Goal: Navigation & Orientation: Find specific page/section

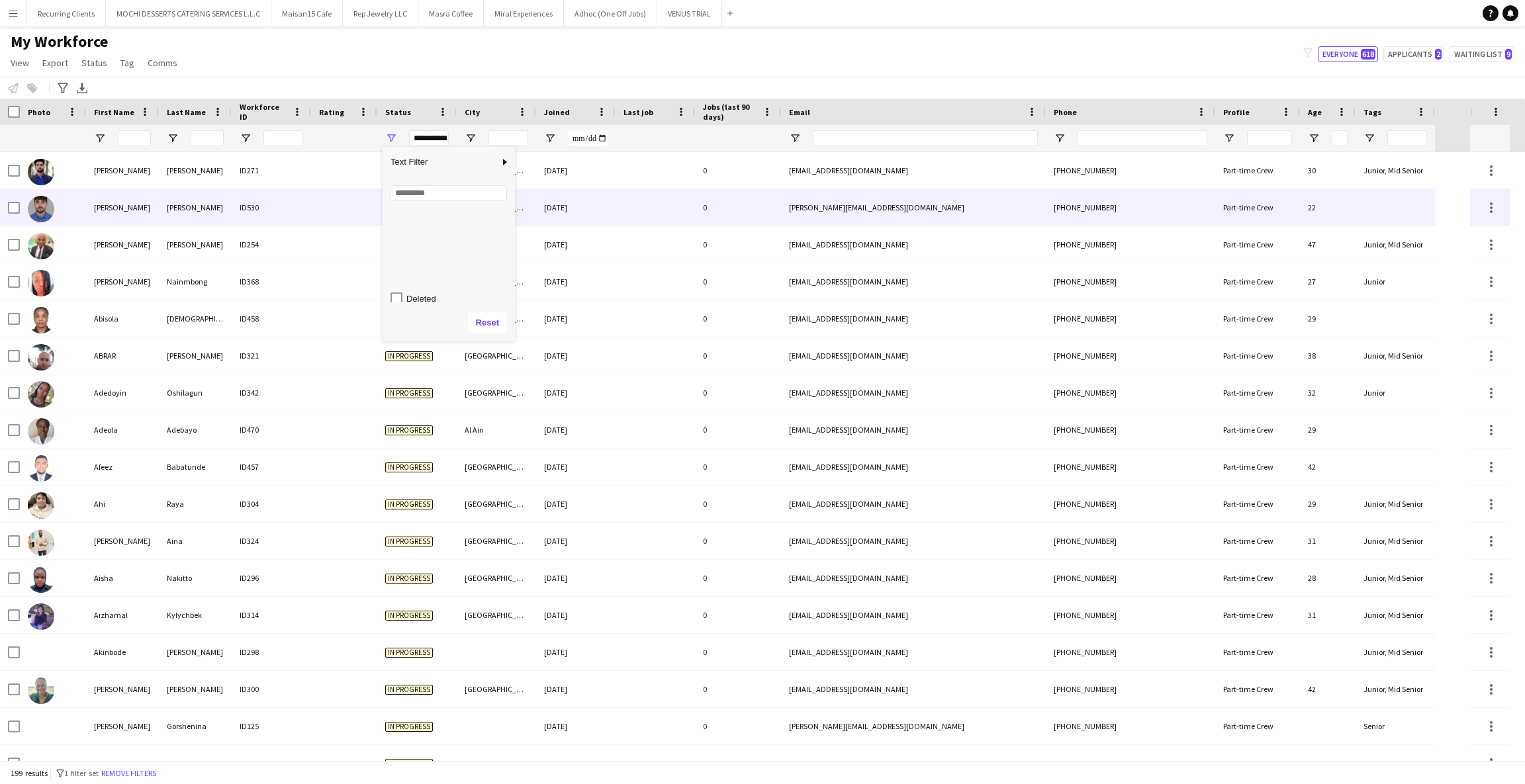
scroll to position [83, 0]
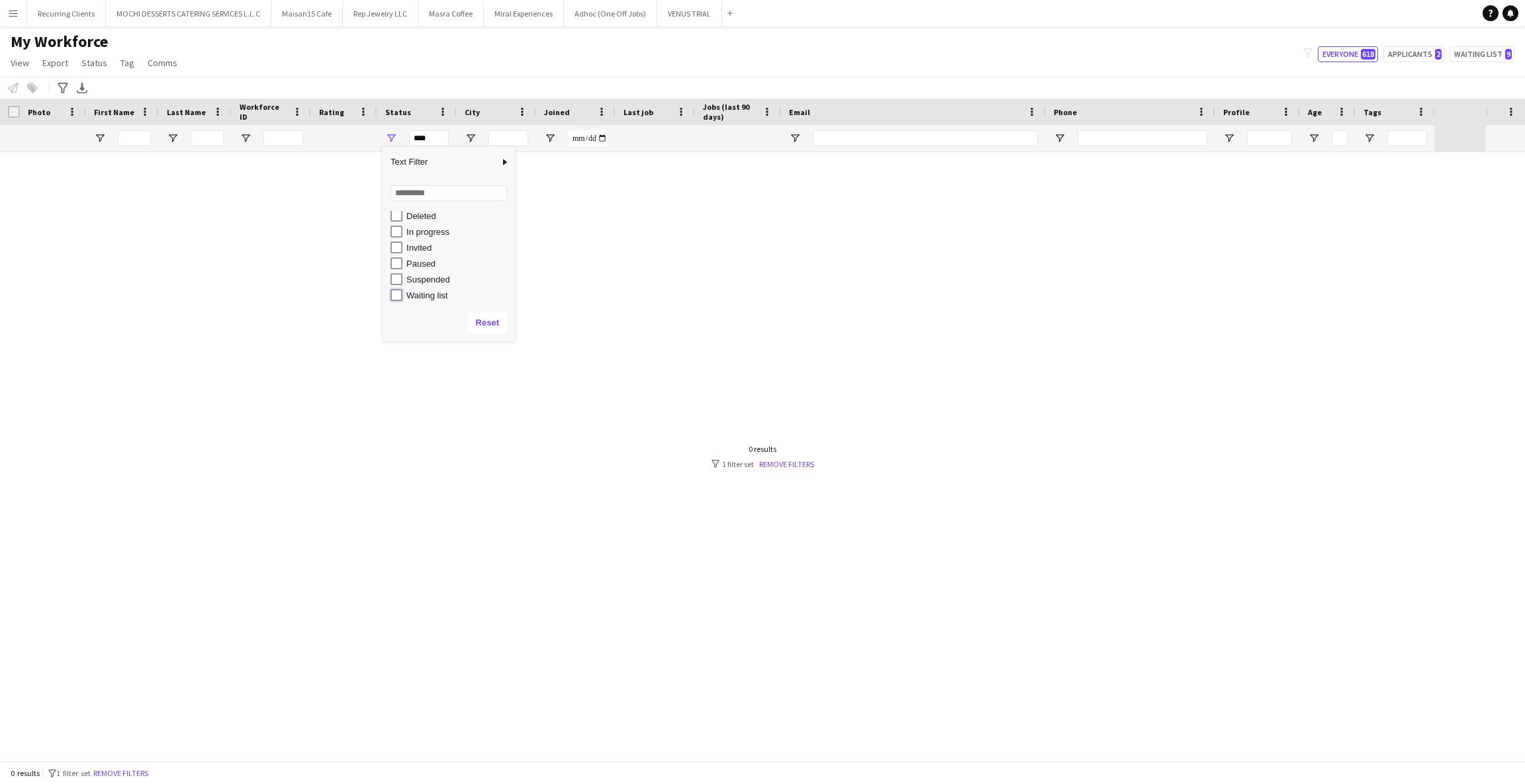
type input "**********"
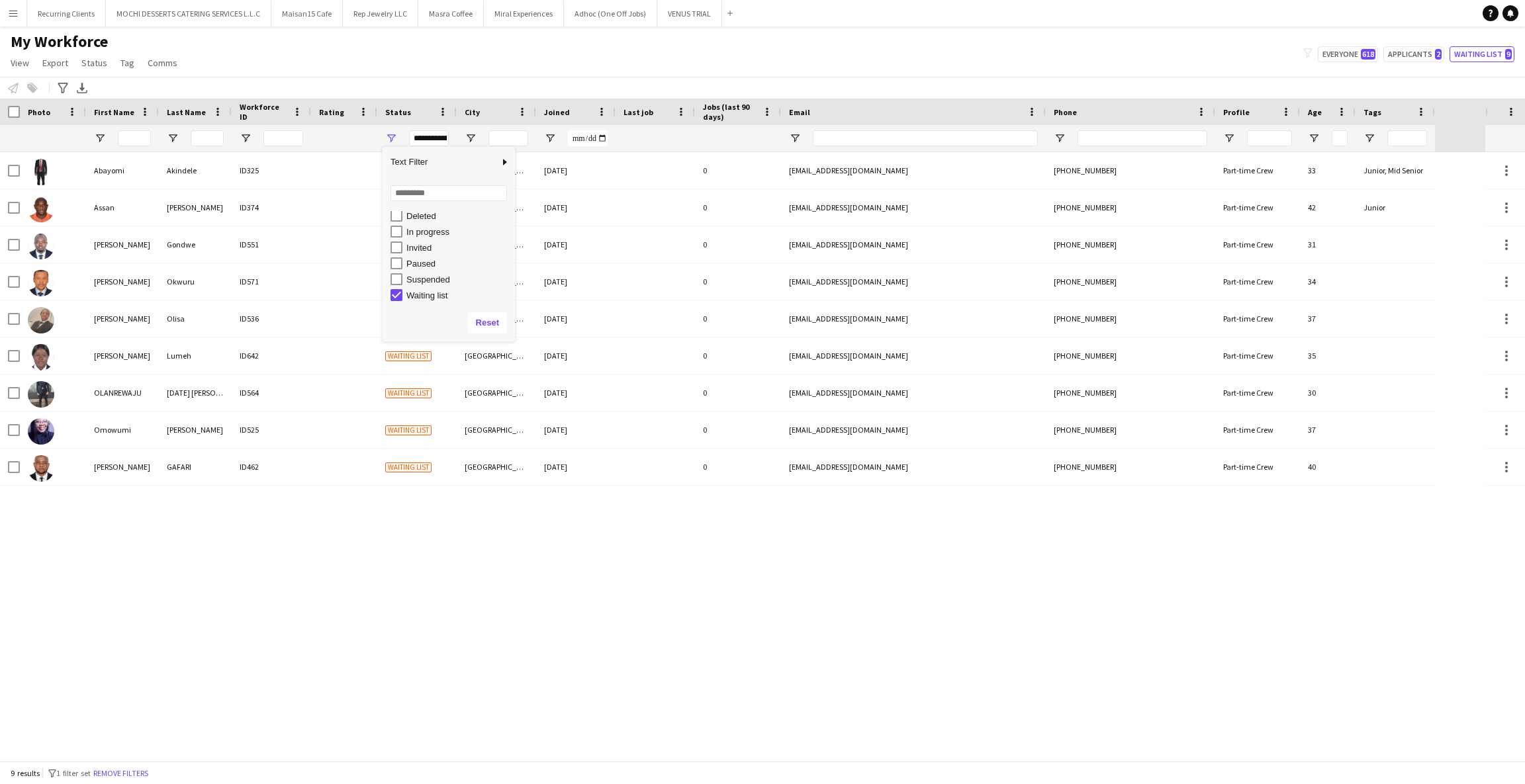
click at [308, 517] on div "[PERSON_NAME] ID325 Waiting list Dubai [DATE] 0 [EMAIL_ADDRESS][DOMAIN_NAME] [P…" at bounding box center [743, 457] width 1485 height 609
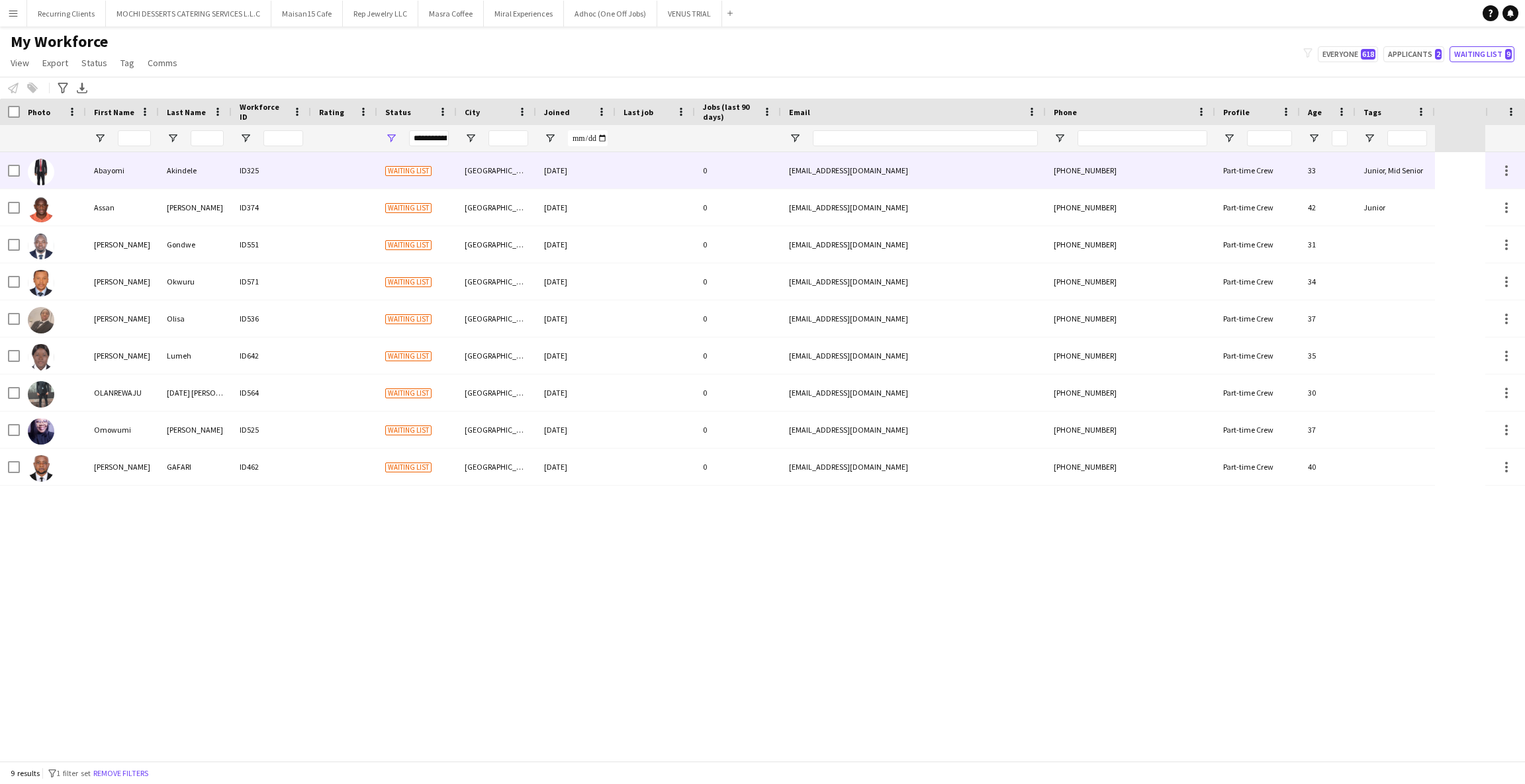
click at [243, 178] on div "ID325" at bounding box center [271, 171] width 80 height 36
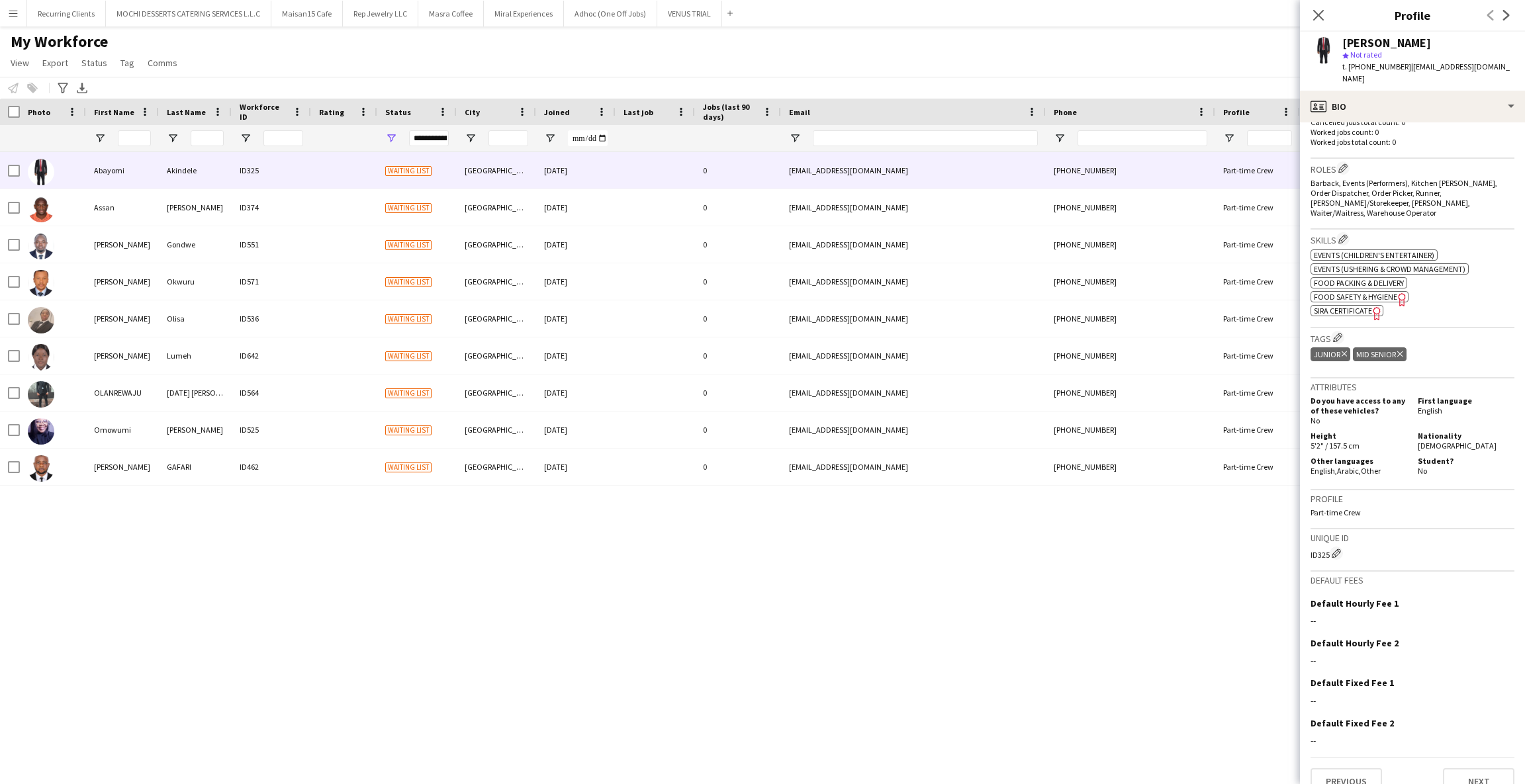
scroll to position [0, 0]
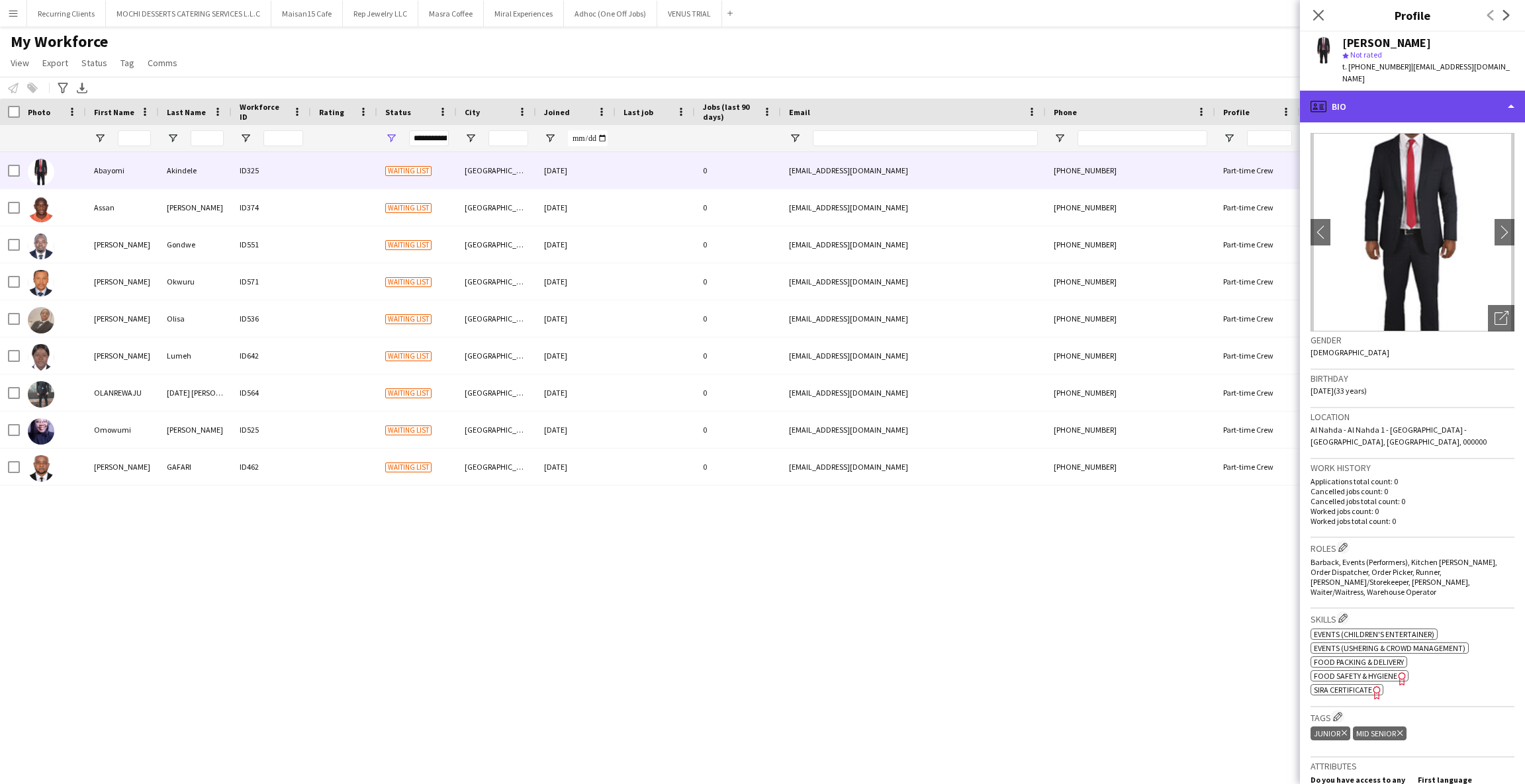
click at [1392, 90] on div "profile Bio" at bounding box center [1412, 106] width 225 height 32
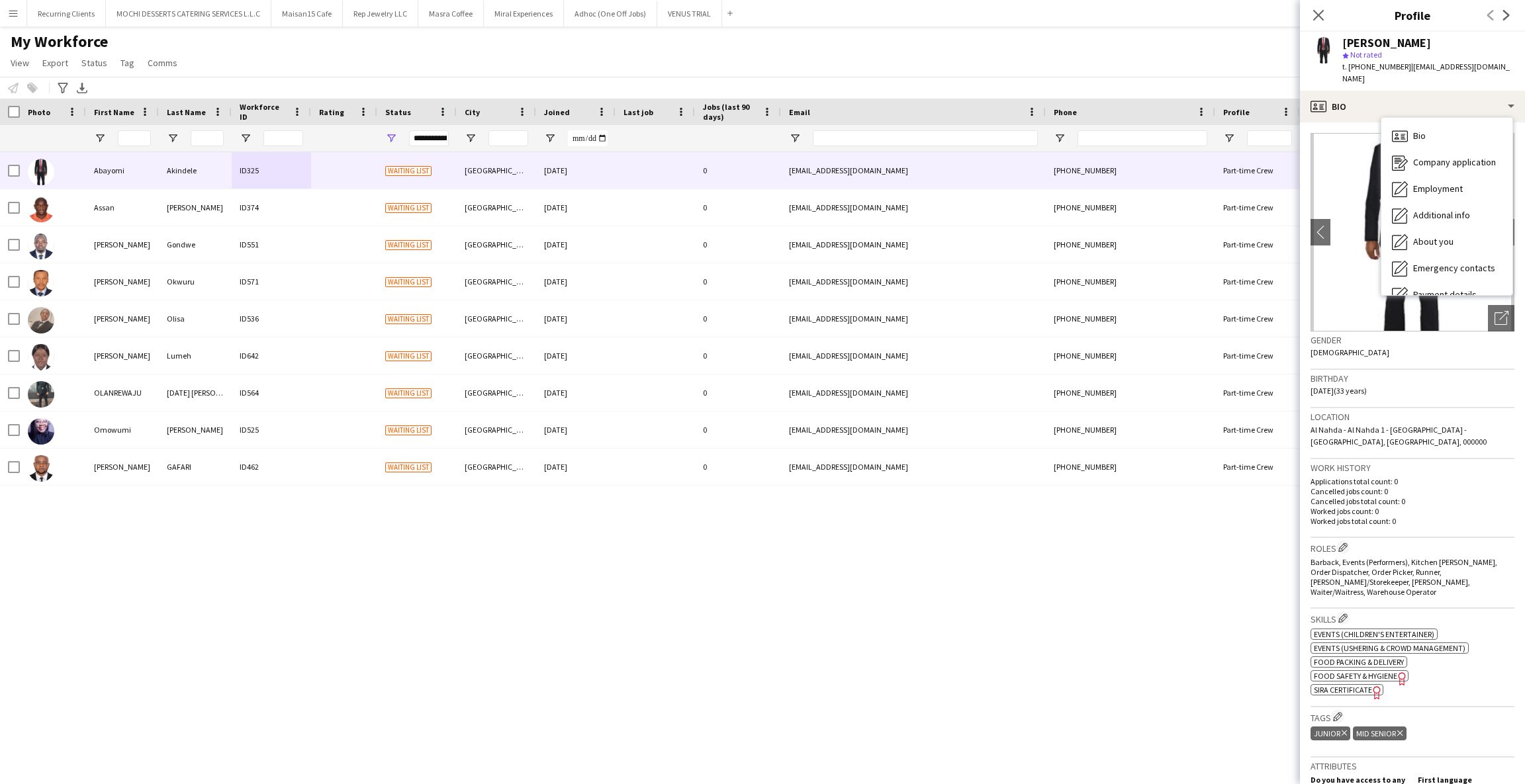
click at [511, 553] on div "[PERSON_NAME] ID325 Waiting list Dubai [DATE] 0 [EMAIL_ADDRESS][DOMAIN_NAME] [P…" at bounding box center [743, 457] width 1485 height 609
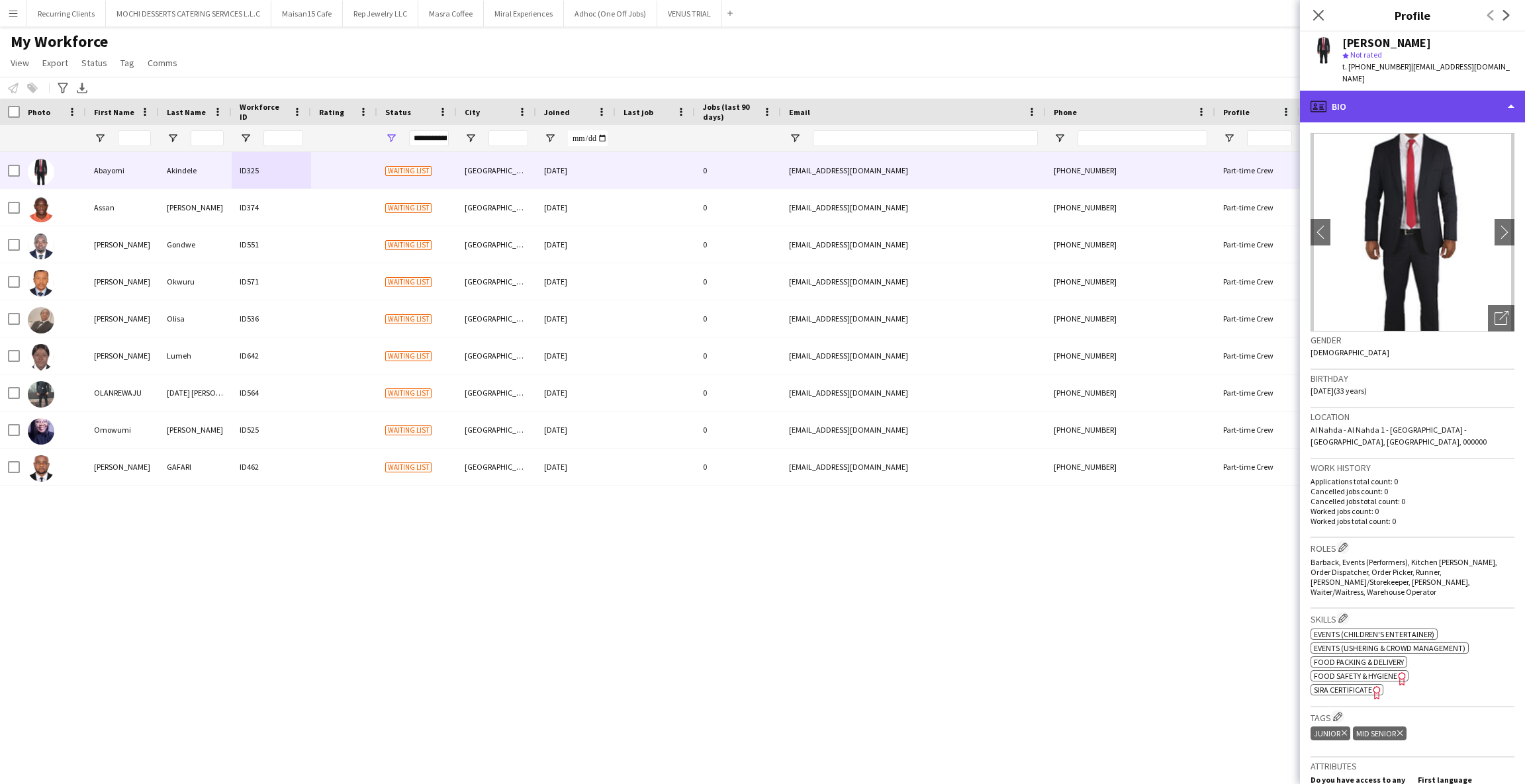
click at [1376, 93] on div "profile Bio" at bounding box center [1412, 106] width 225 height 32
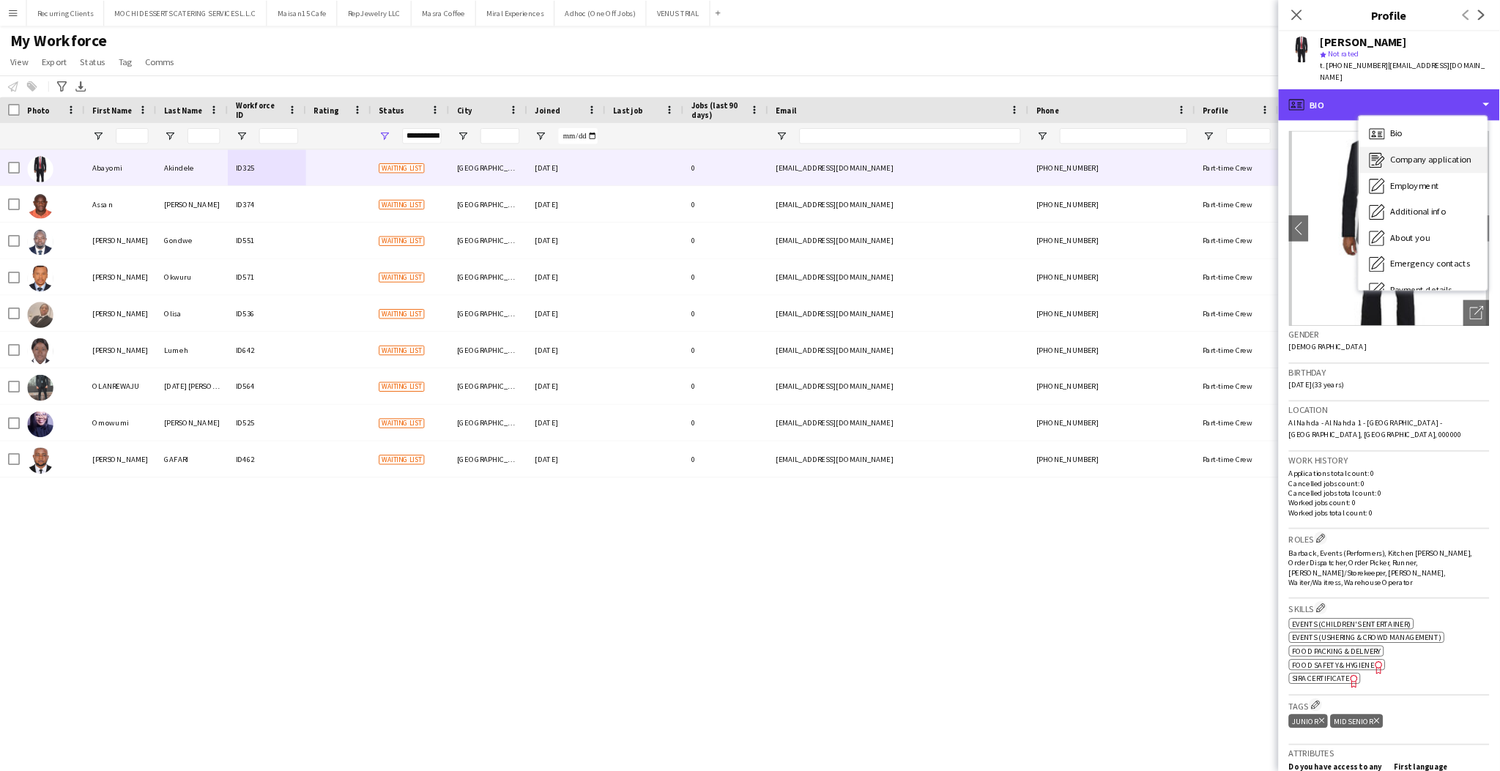
scroll to position [78, 0]
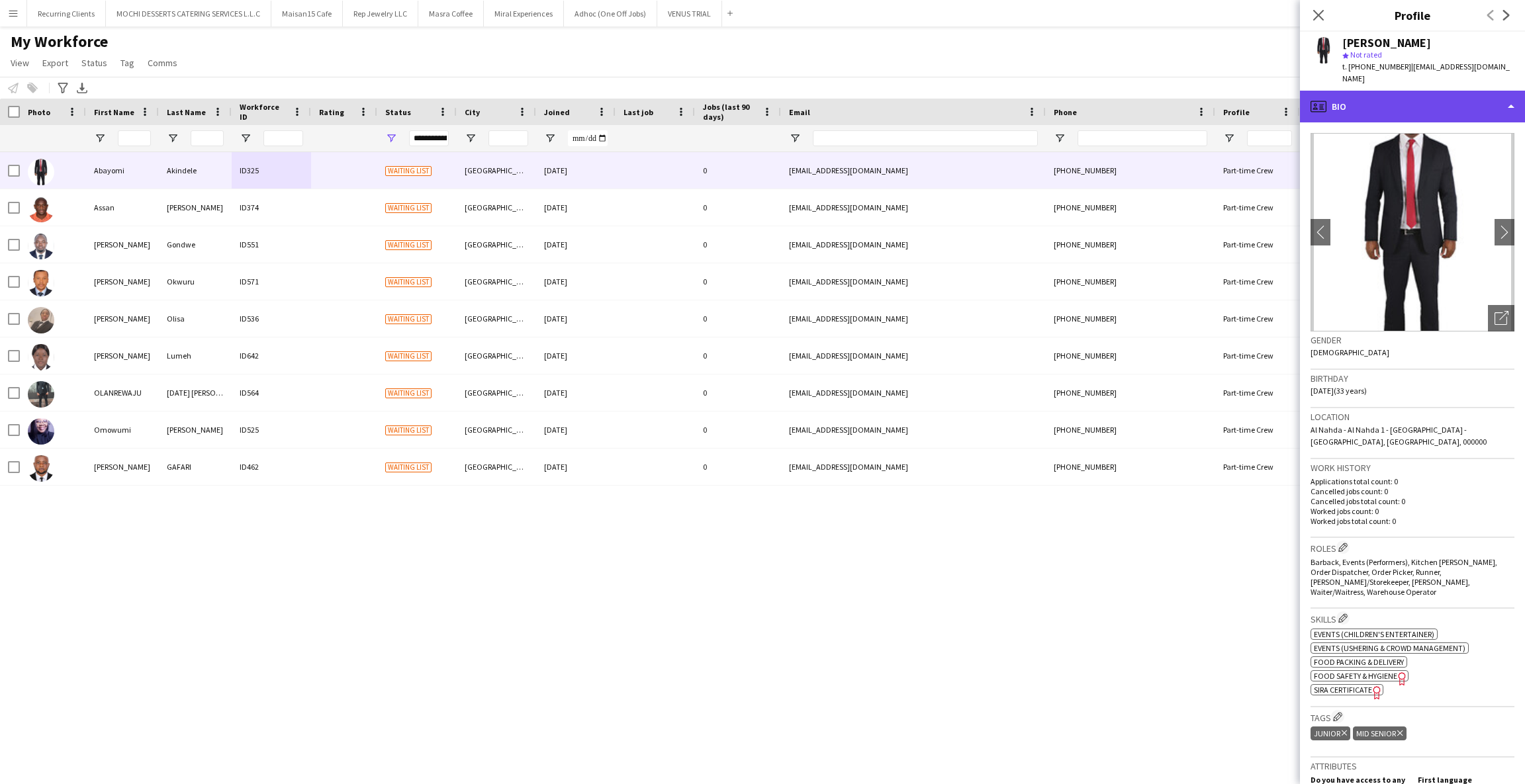
click at [1351, 95] on div "profile Bio" at bounding box center [1412, 106] width 225 height 32
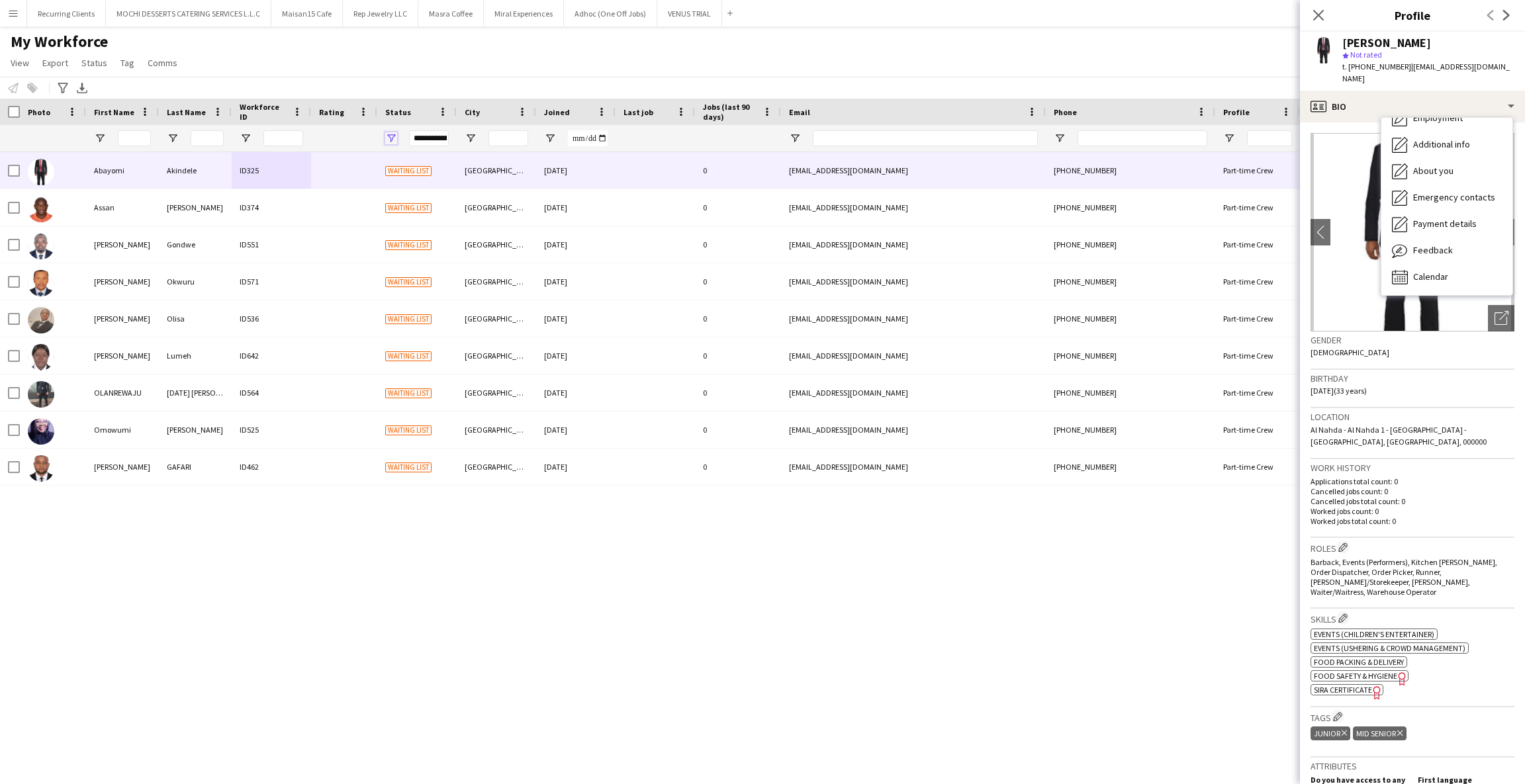
click at [388, 136] on span "Open Filter Menu" at bounding box center [390, 138] width 12 height 12
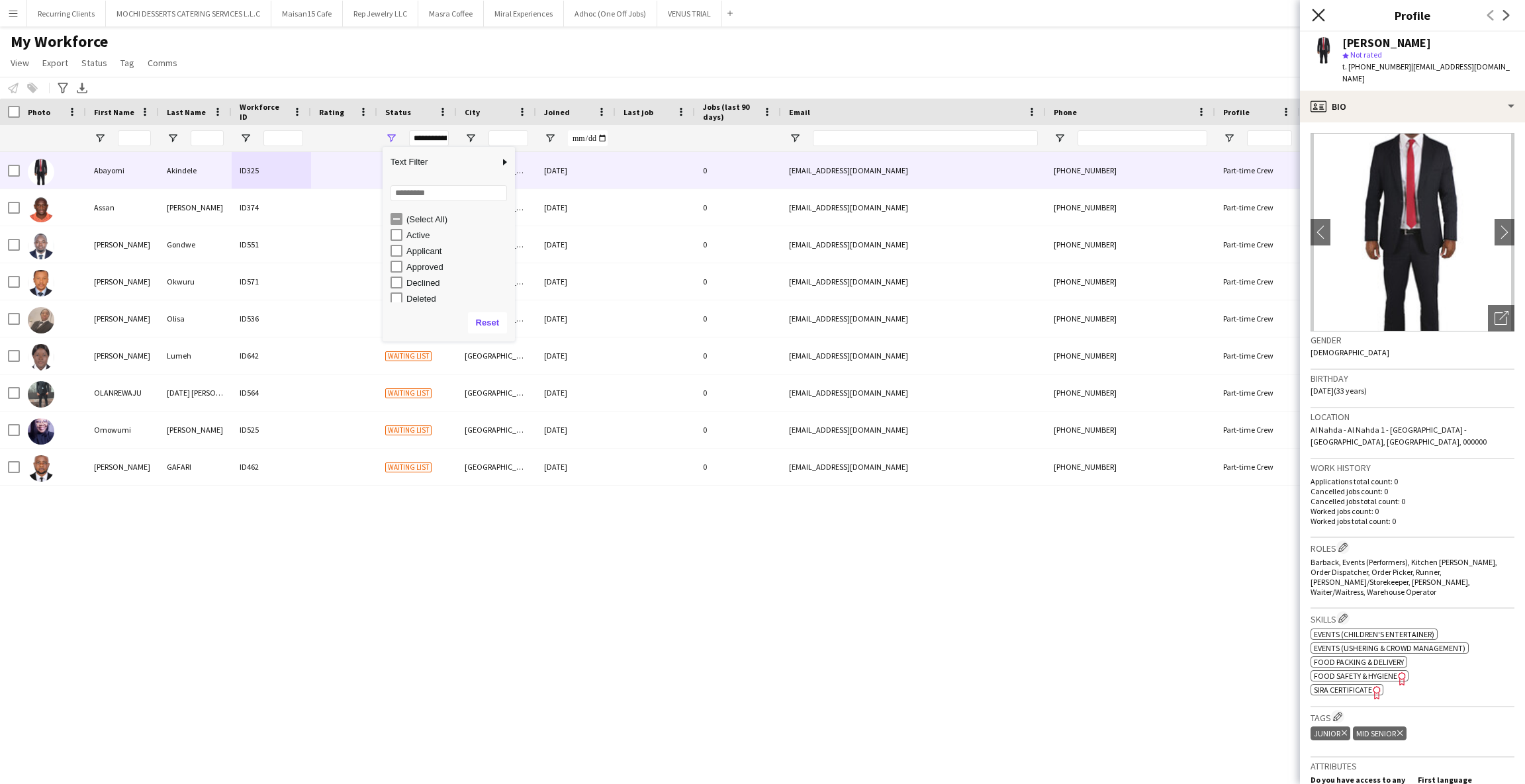
click at [1314, 11] on icon at bounding box center [1318, 15] width 13 height 13
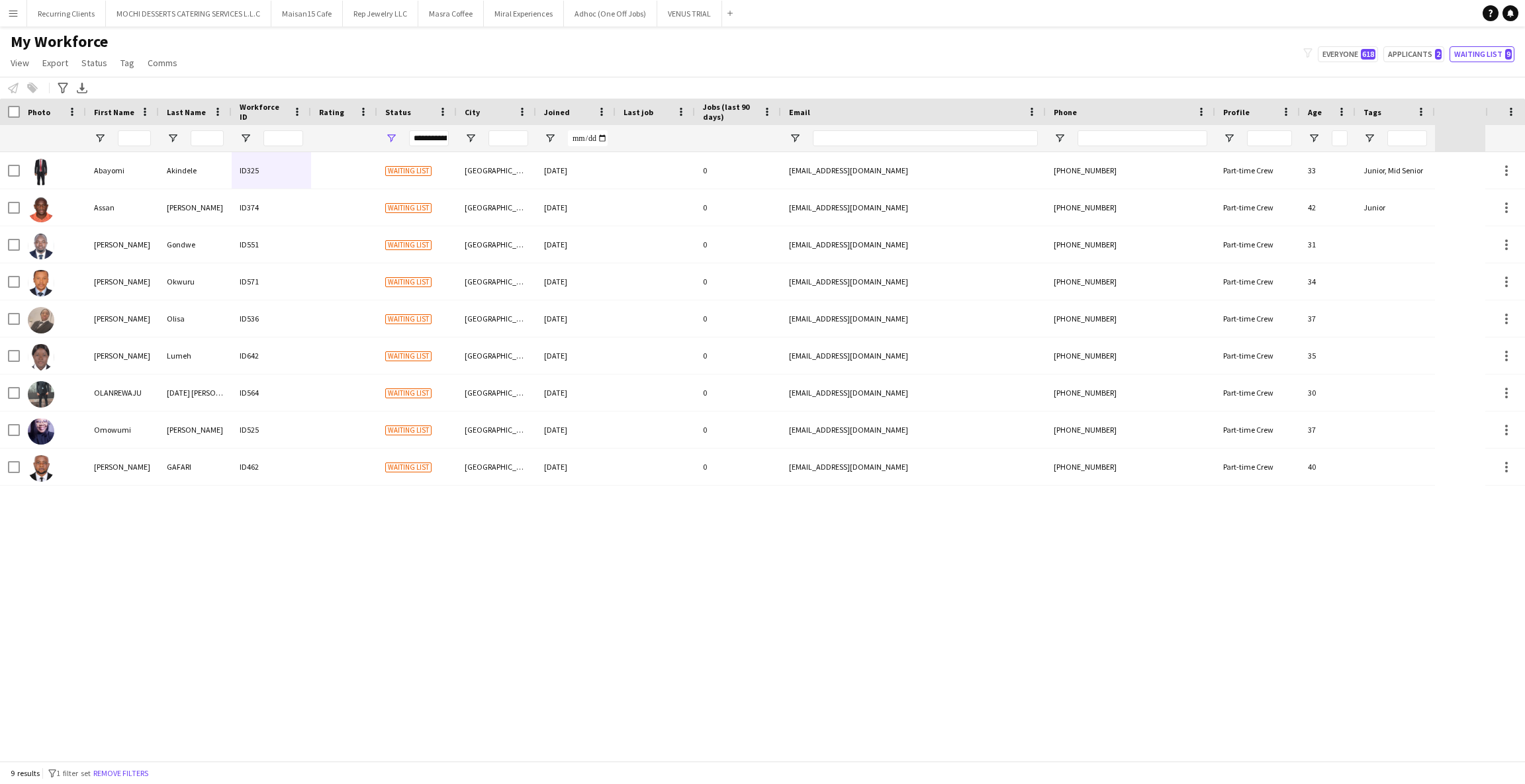
click at [384, 543] on div "[PERSON_NAME] ID325 Waiting list Dubai [DATE] 0 [EMAIL_ADDRESS][DOMAIN_NAME] [P…" at bounding box center [743, 457] width 1485 height 609
click at [484, 639] on div "[PERSON_NAME] ID325 Waiting list Dubai [DATE] 0 [EMAIL_ADDRESS][DOMAIN_NAME] [P…" at bounding box center [743, 457] width 1485 height 609
click at [5, 16] on button "Menu" at bounding box center [13, 13] width 26 height 26
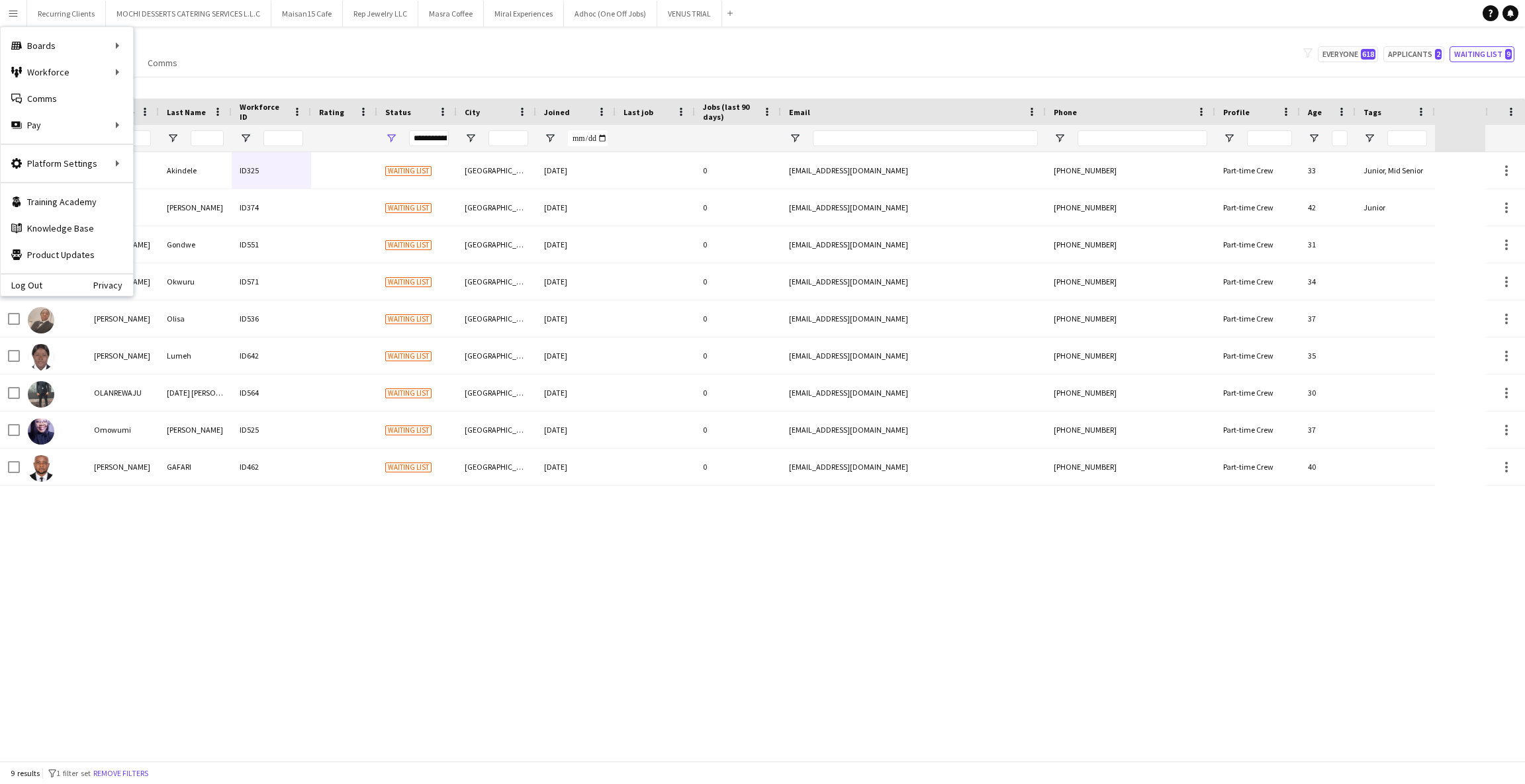
click at [677, 612] on div "[PERSON_NAME] ID325 Waiting list Dubai [DATE] 0 [EMAIL_ADDRESS][DOMAIN_NAME] [P…" at bounding box center [743, 457] width 1485 height 609
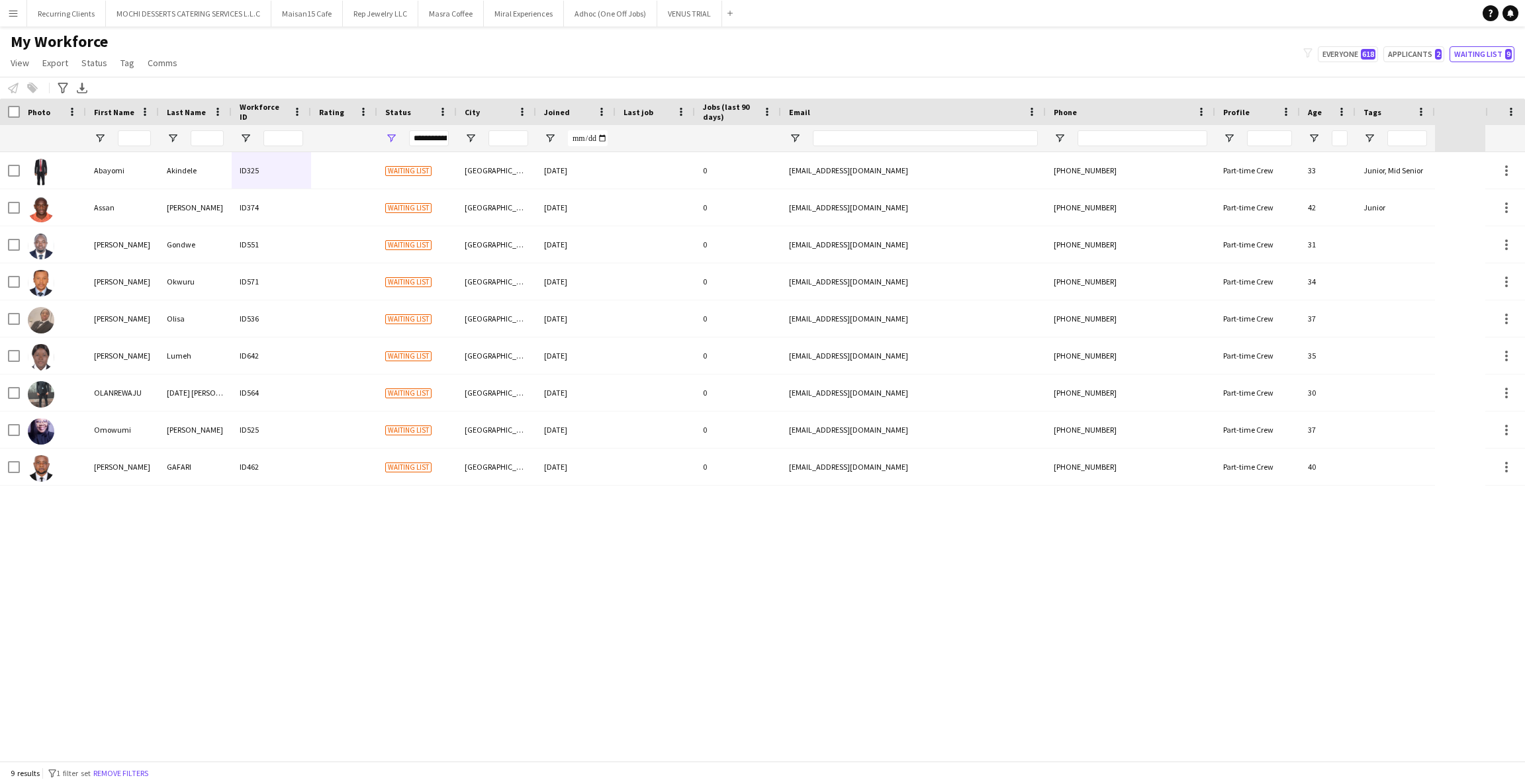
click at [714, 551] on div "[PERSON_NAME] ID325 Waiting list Dubai [DATE] 0 [EMAIL_ADDRESS][DOMAIN_NAME] [P…" at bounding box center [743, 457] width 1485 height 609
click at [1481, 553] on div "[PERSON_NAME] ID325 Waiting list Dubai [DATE] 0 [EMAIL_ADDRESS][DOMAIN_NAME] [P…" at bounding box center [743, 457] width 1485 height 609
drag, startPoint x: 563, startPoint y: 586, endPoint x: 613, endPoint y: 539, distance: 68.6
click at [563, 586] on div "[PERSON_NAME] ID325 Waiting list Dubai [DATE] 0 [EMAIL_ADDRESS][DOMAIN_NAME] [P…" at bounding box center [743, 457] width 1485 height 609
click at [13, 14] on app-icon "Menu" at bounding box center [14, 14] width 11 height 11
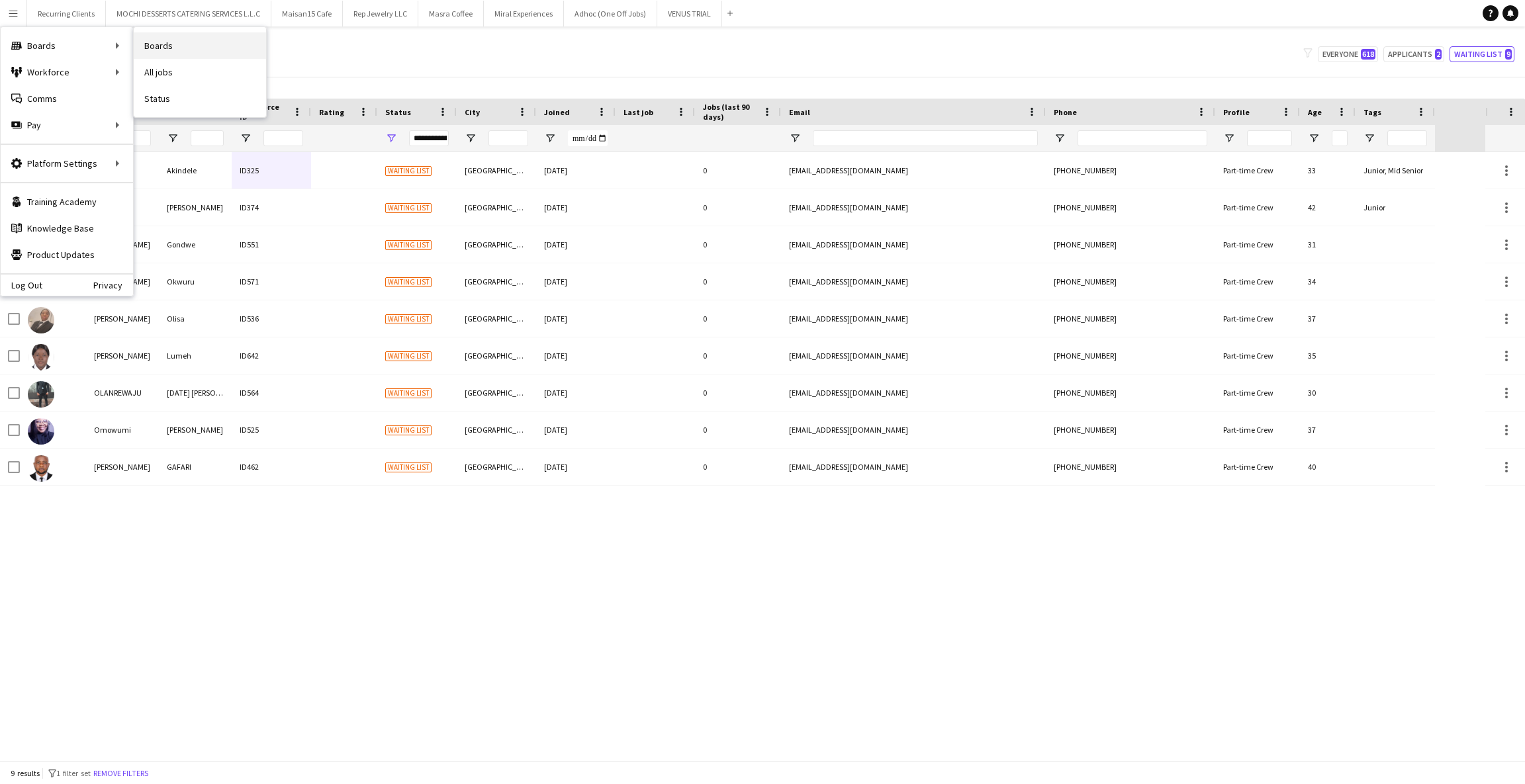
click at [154, 45] on link "Boards" at bounding box center [200, 45] width 133 height 26
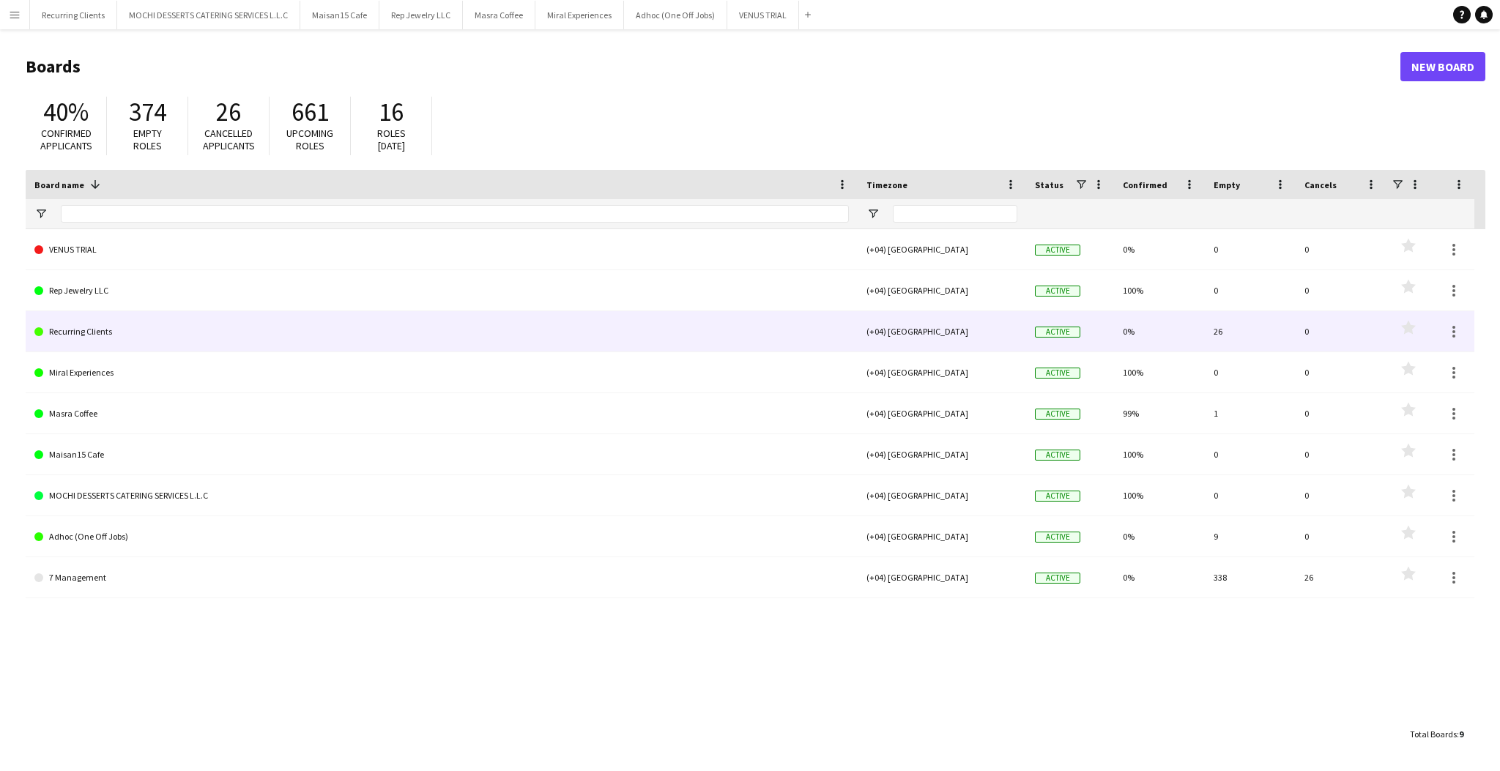
click at [721, 342] on link "Recurring Clients" at bounding box center [441, 331] width 815 height 41
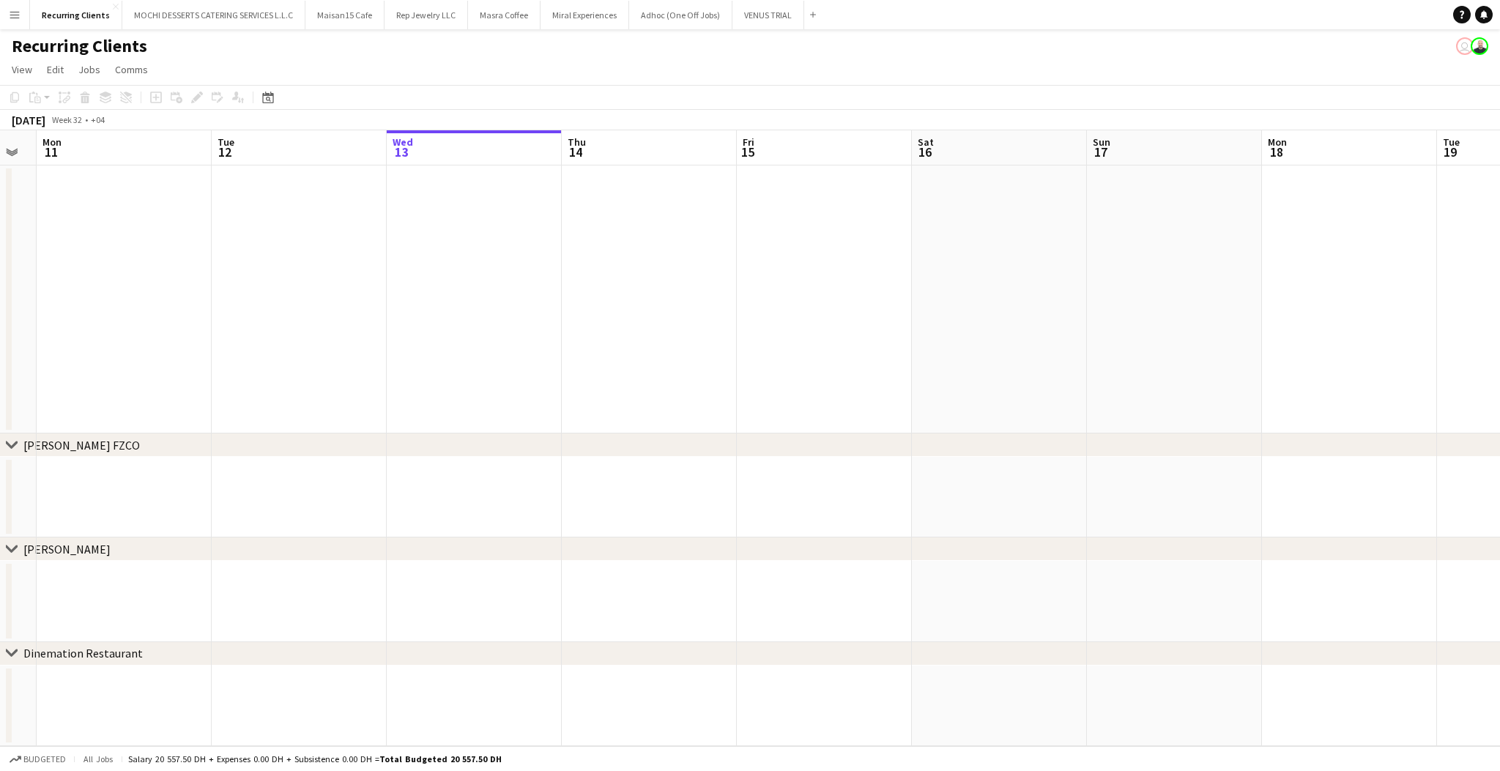
scroll to position [0, 308]
click at [9, 22] on button "Menu" at bounding box center [14, 14] width 29 height 29
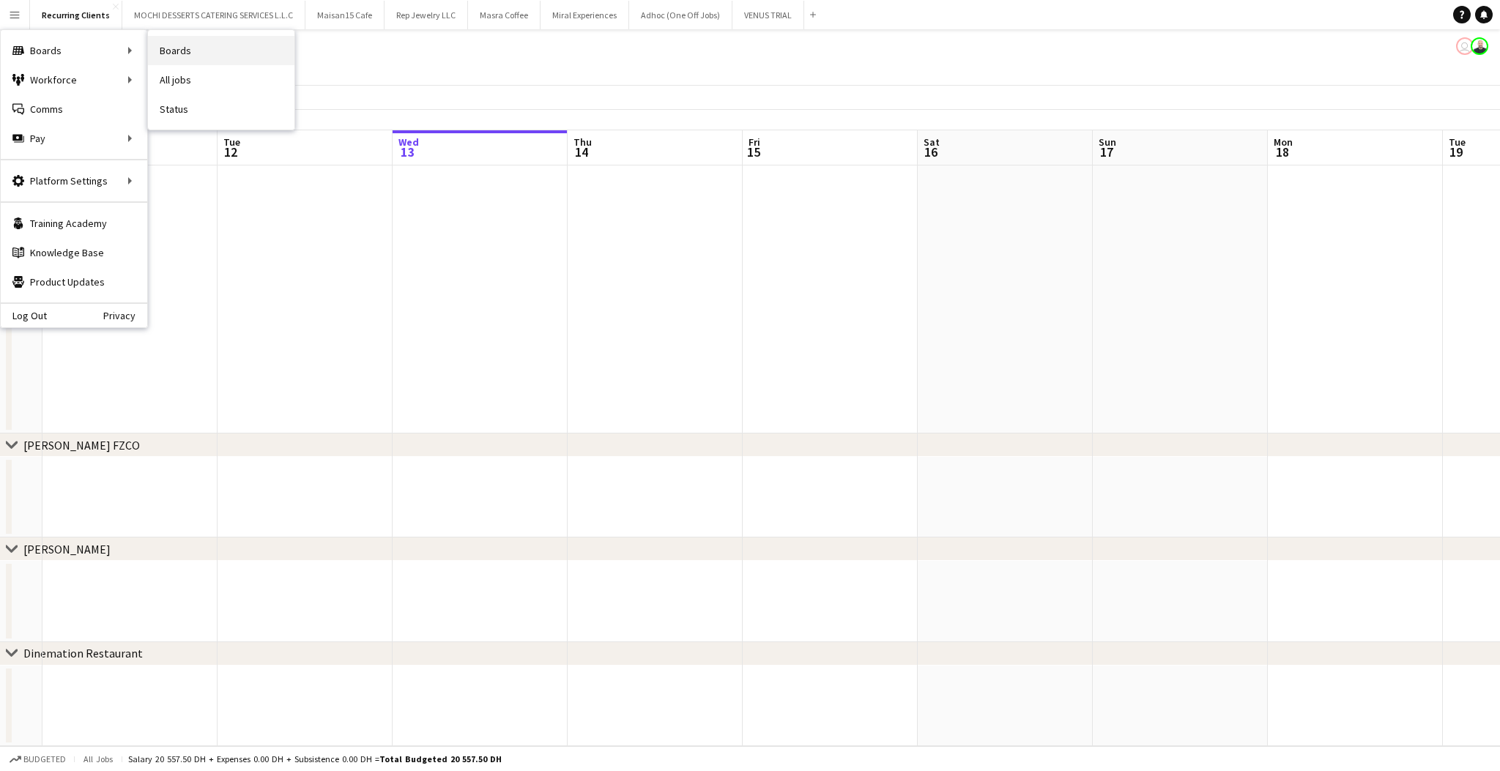
click at [182, 51] on link "Boards" at bounding box center [221, 50] width 147 height 29
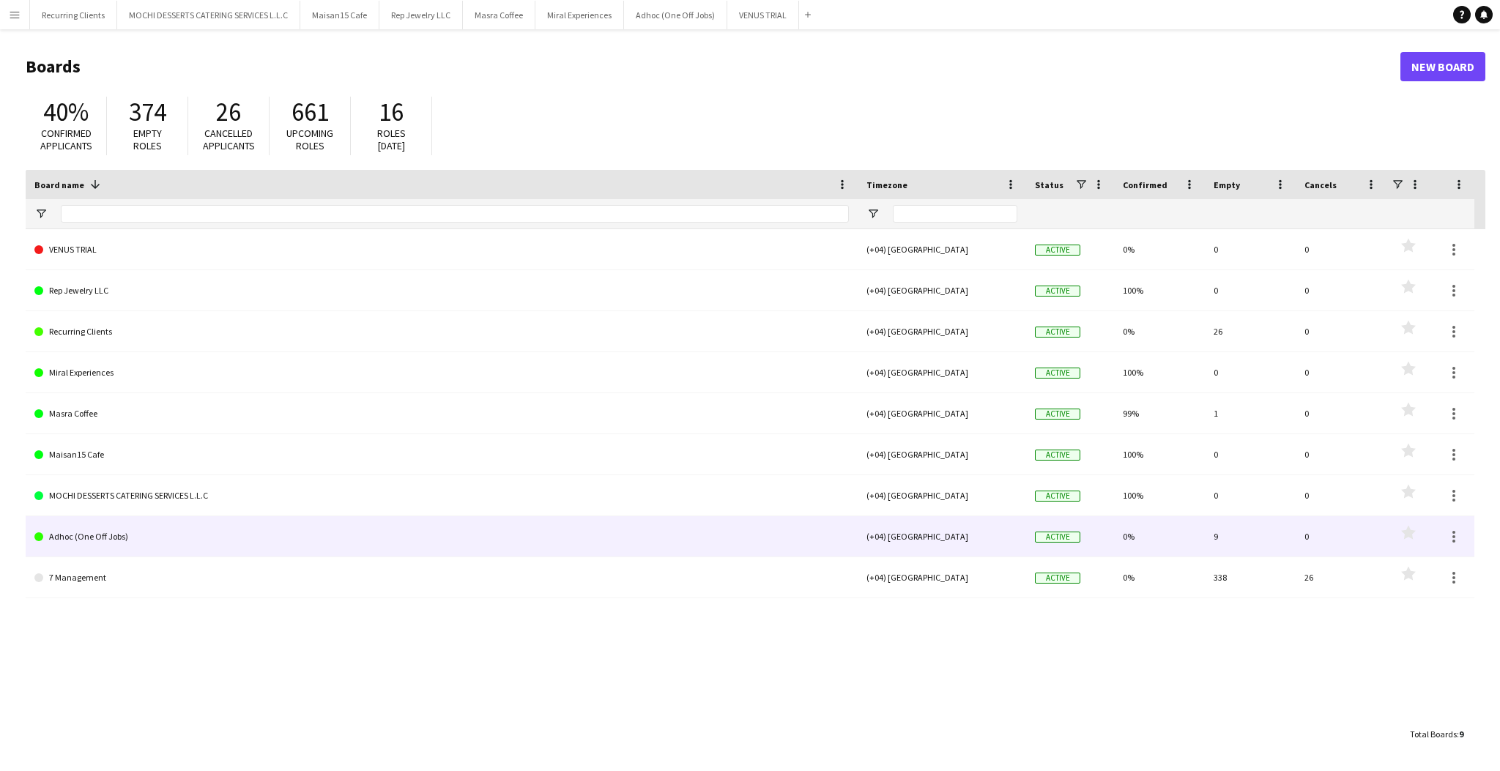
click at [1170, 538] on div "0%" at bounding box center [1159, 537] width 91 height 40
click at [110, 527] on link "Adhoc (One Off Jobs)" at bounding box center [441, 537] width 815 height 41
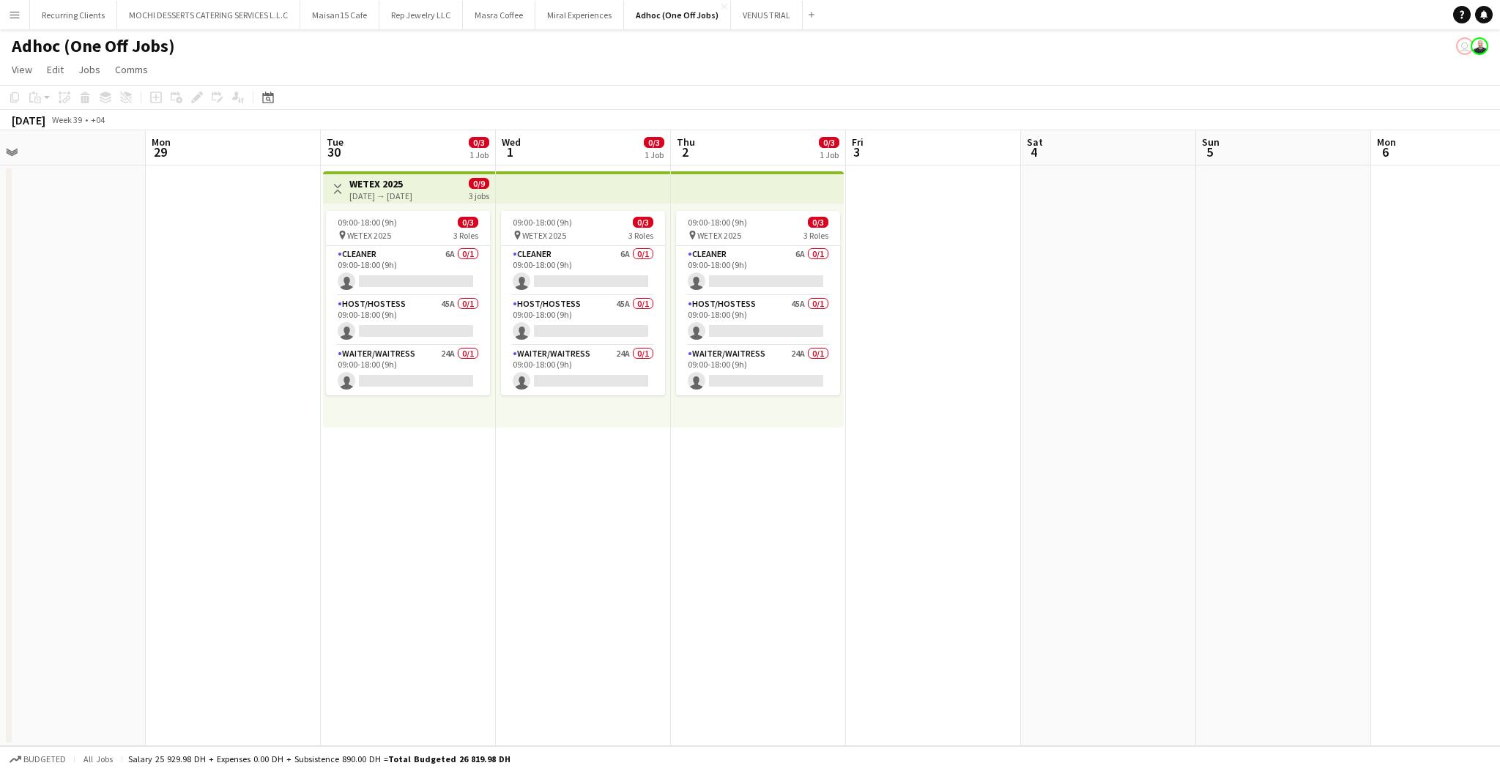
scroll to position [0, 369]
